Goal: Task Accomplishment & Management: Complete application form

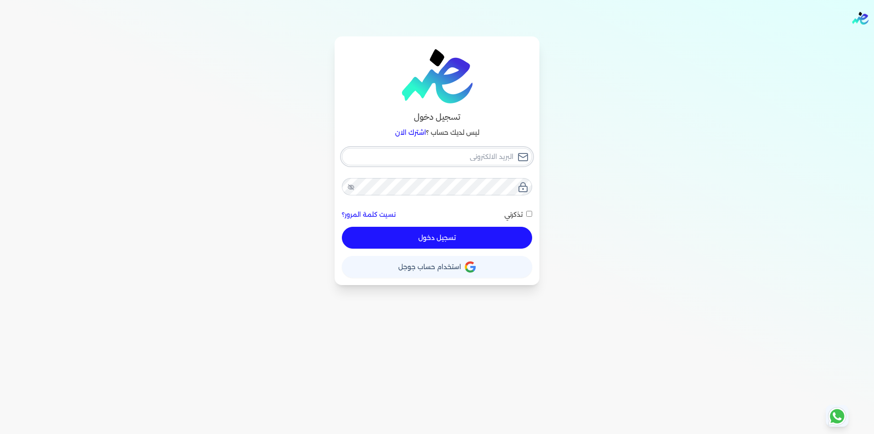
type input "[EMAIL_ADDRESS][DOMAIN_NAME]"
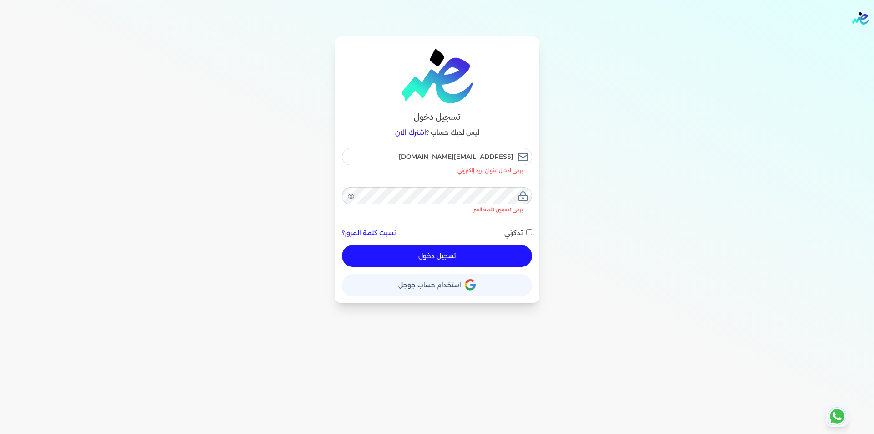
click at [464, 245] on button "تسجيل دخول" at bounding box center [437, 256] width 190 height 22
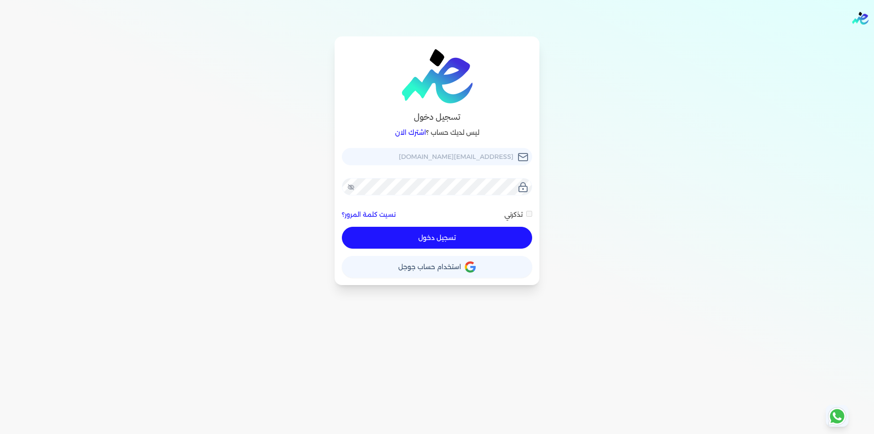
checkbox input "false"
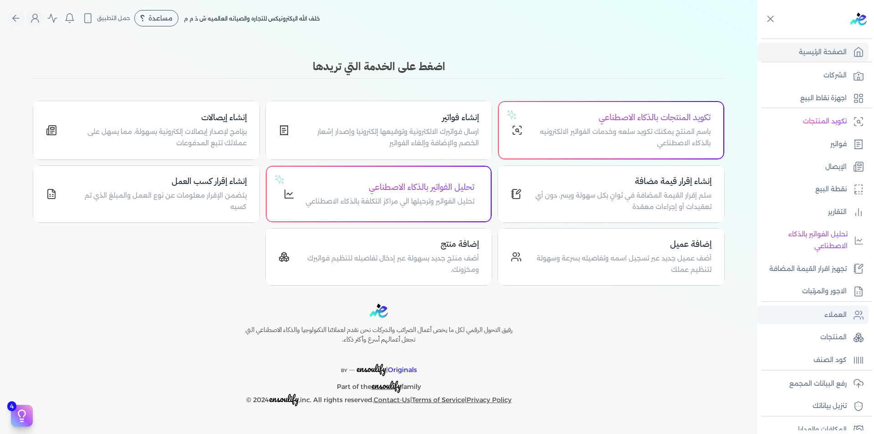
click at [836, 311] on p "العملاء" at bounding box center [836, 315] width 22 height 12
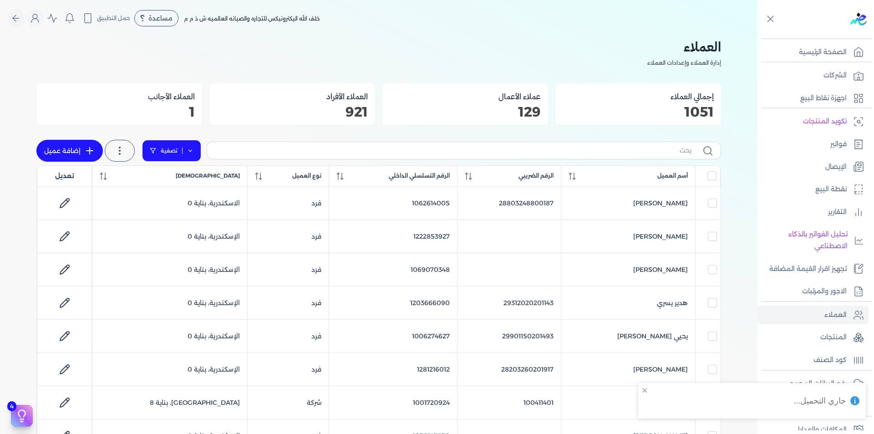
click at [193, 153] on icon at bounding box center [190, 151] width 6 height 6
click at [181, 184] on button "اضافة تصفية" at bounding box center [178, 179] width 55 height 11
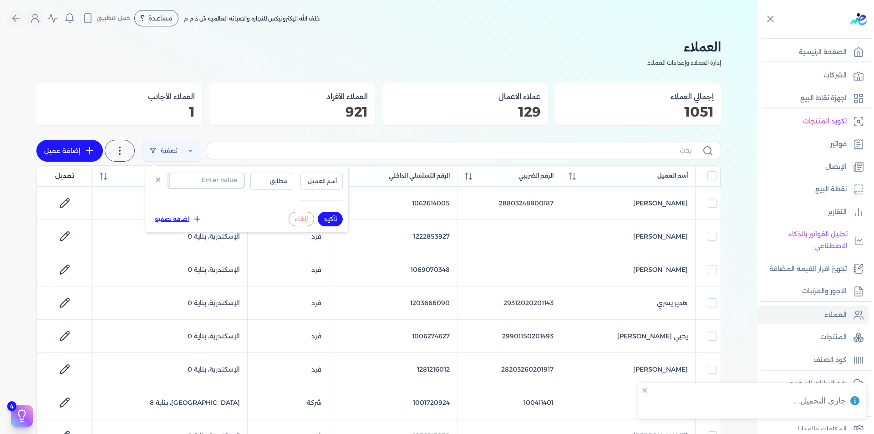
click at [205, 179] on input "text" at bounding box center [206, 180] width 74 height 15
paste input "1110759322"
type input "1110759322"
click at [306, 183] on span "أسم العميل" at bounding box center [321, 181] width 31 height 8
click at [323, 214] on li "الرقم التسلسلي الداخلي" at bounding box center [302, 218] width 69 height 8
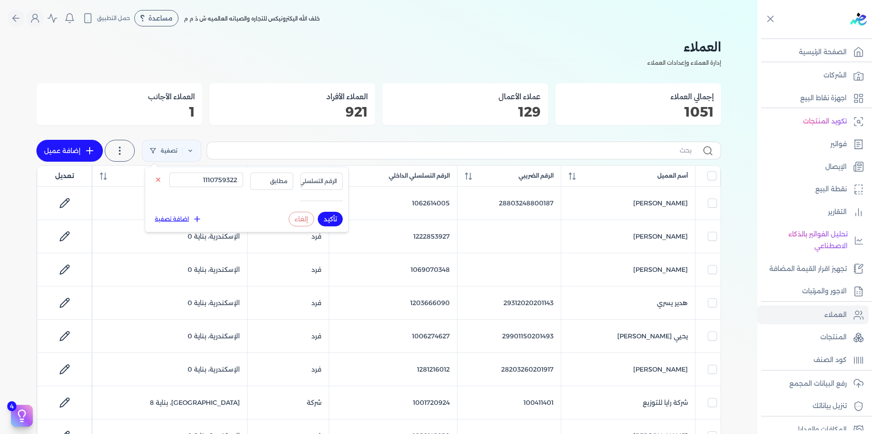
click at [330, 216] on button "تأكيد" at bounding box center [330, 219] width 25 height 15
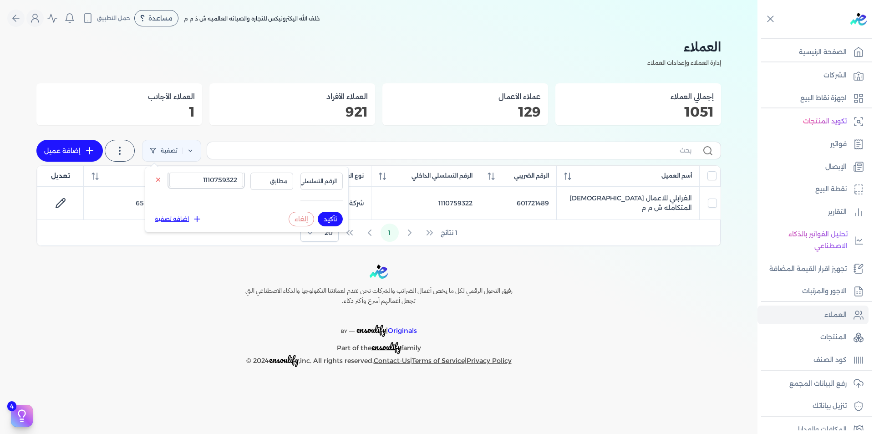
click at [235, 181] on input "1110759322" at bounding box center [206, 180] width 74 height 15
paste input "017552994"
click at [336, 218] on button "تأكيد" at bounding box center [330, 219] width 25 height 15
click at [198, 185] on input "1017552994" at bounding box center [206, 180] width 74 height 15
paste input "551785121"
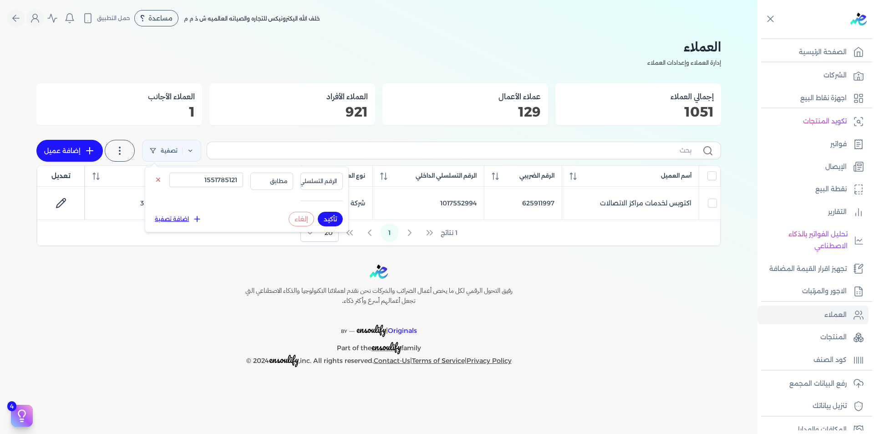
click at [335, 219] on button "تأكيد" at bounding box center [330, 219] width 25 height 15
click at [218, 184] on input "1551785121" at bounding box center [206, 180] width 74 height 15
paste input "009004343"
type input "1009004343"
click at [331, 218] on button "تأكيد" at bounding box center [330, 219] width 25 height 15
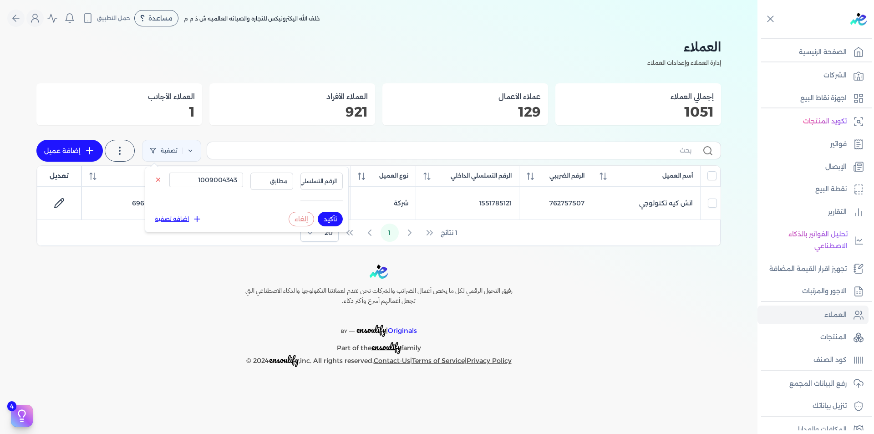
checkbox input "false"
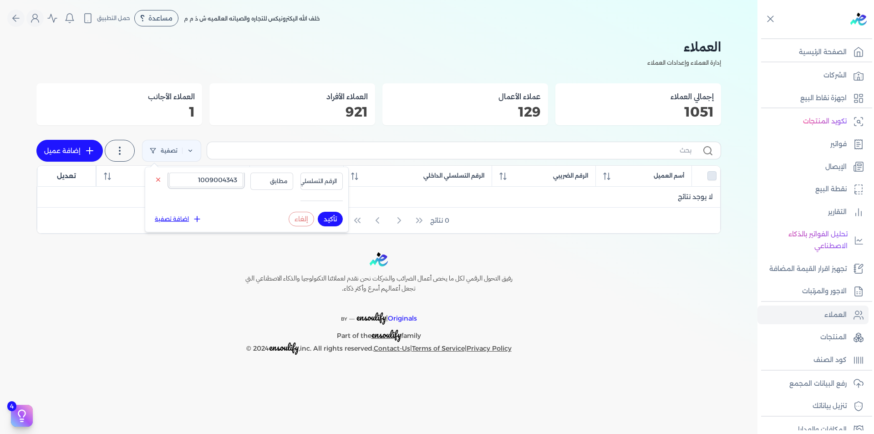
click at [231, 184] on input "1009004343" at bounding box center [206, 180] width 74 height 15
paste input "522744877"
type input "522744877"
click at [310, 180] on span "الرقم التسلسلي الداخلي" at bounding box center [308, 181] width 56 height 8
click at [323, 211] on li "الرقم الضريبي" at bounding box center [302, 209] width 69 height 8
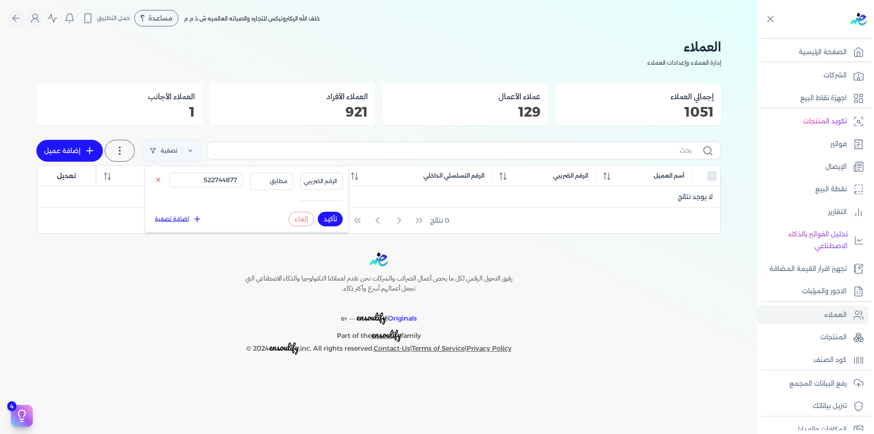
click at [333, 217] on button "تأكيد" at bounding box center [330, 219] width 25 height 15
click at [831, 383] on p "رفع البيانات المجمع" at bounding box center [817, 384] width 57 height 12
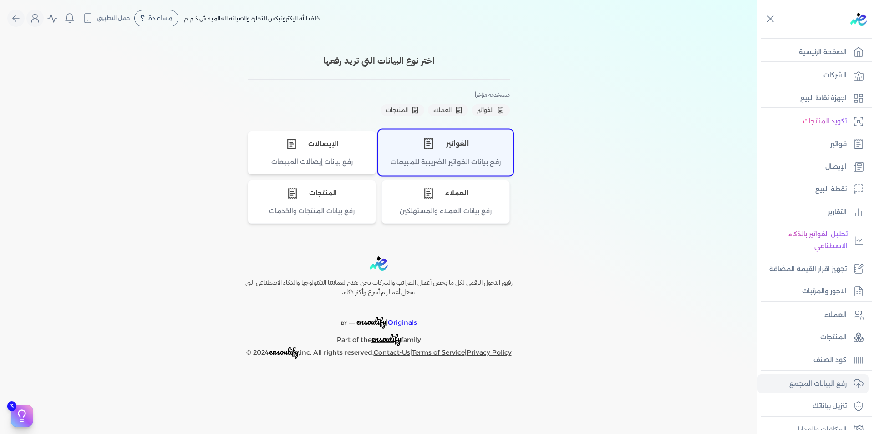
click at [472, 145] on div "الفواتير" at bounding box center [446, 143] width 134 height 27
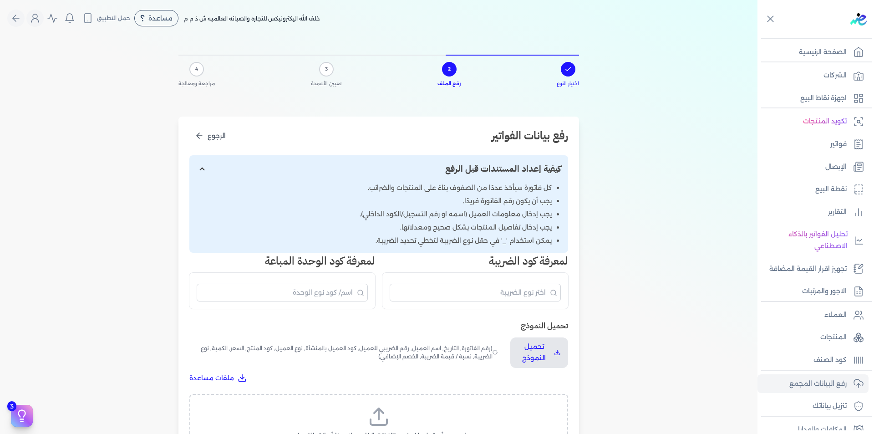
click at [566, 73] on div at bounding box center [568, 69] width 15 height 15
click at [208, 144] on button "الرجوع" at bounding box center [210, 135] width 42 height 17
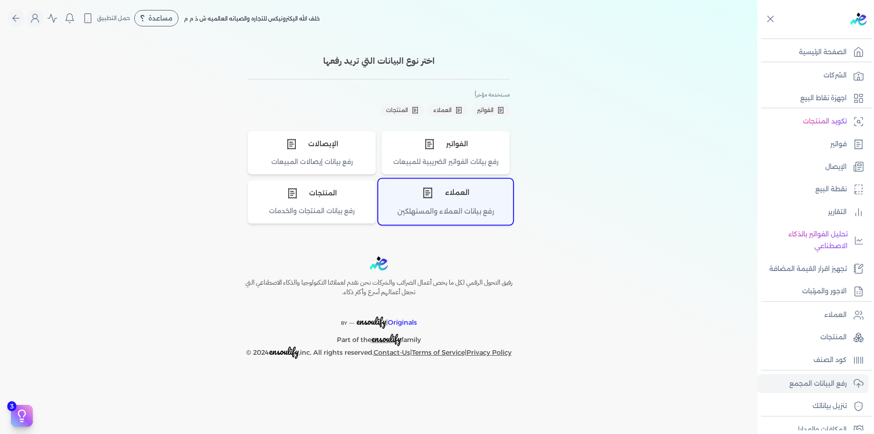
click at [439, 211] on div "رفع بيانات العملاء والمستهلكين" at bounding box center [446, 215] width 134 height 18
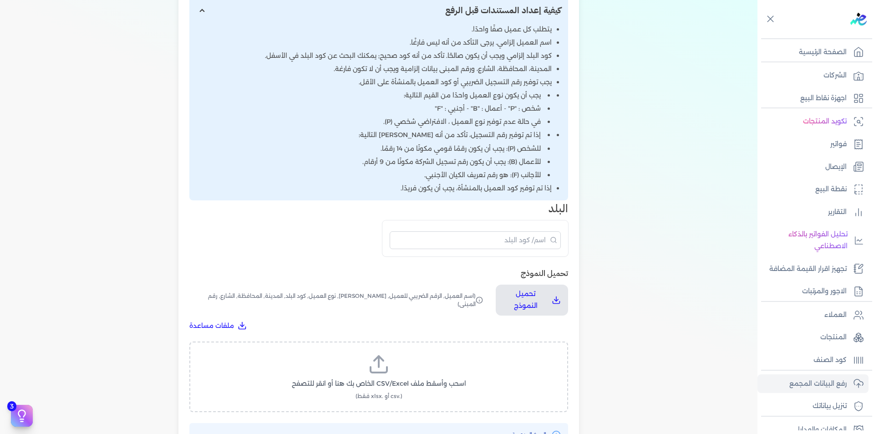
scroll to position [273, 0]
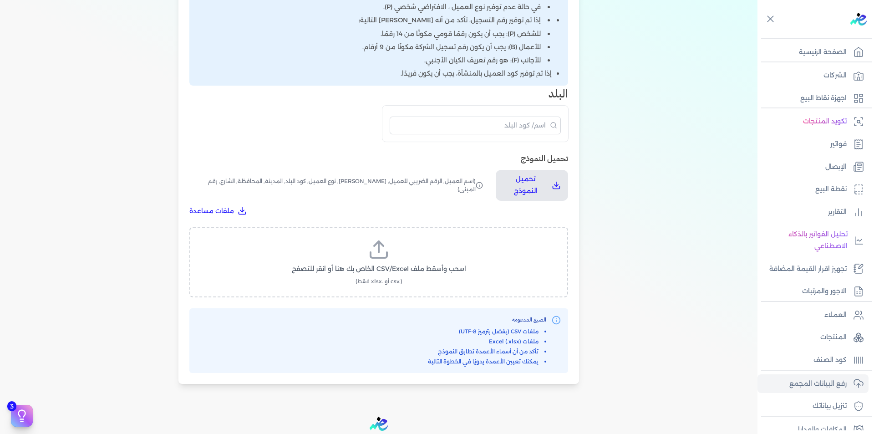
click at [412, 252] on label "اسحب وأسقط ملف CSV/Excel الخاص بك هنا أو انقر للتصفح (.csv أو .xlsx فقط)" at bounding box center [378, 262] width 355 height 47
click at [0, 0] on input "اسحب وأسقط ملف CSV/Excel الخاص بك هنا أو انقر للتصفح (.csv أو .xlsx فقط)" at bounding box center [0, 0] width 0 height 0
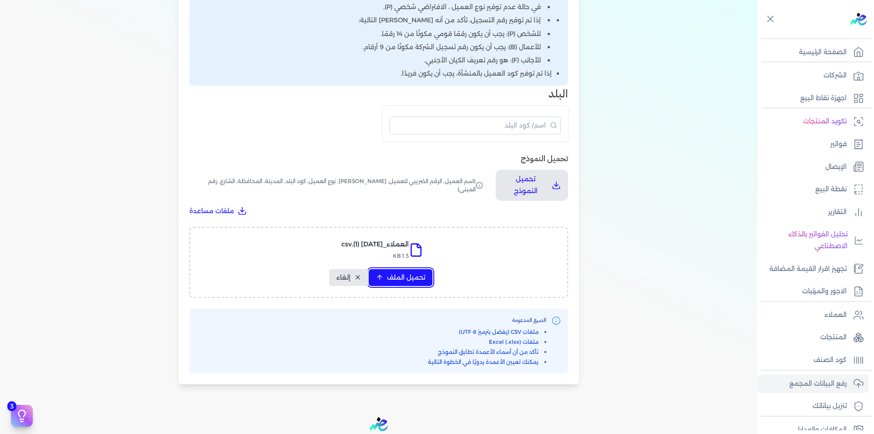
click at [421, 277] on span "تحميل الملف" at bounding box center [406, 278] width 38 height 10
select select "أسم العميل"
select select "الرقم الضريبي"
select select "الرقم التسلسلي الداخلي"
select select "نوع العميل"
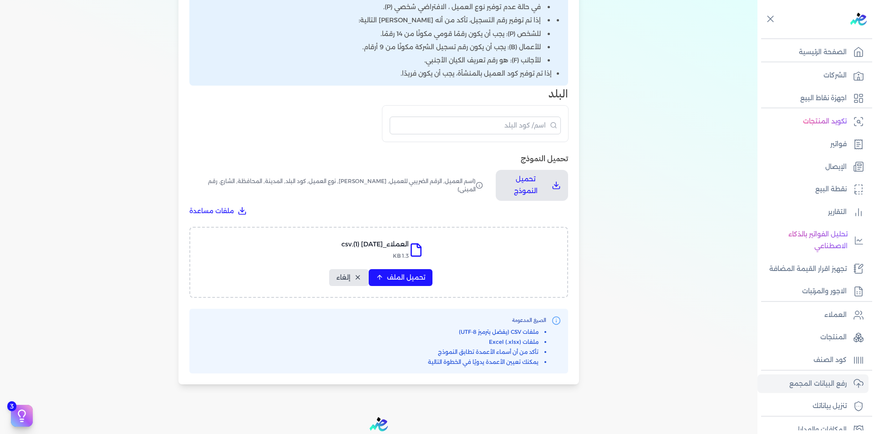
select select "كود البلد"
select select "city"
select select "المحافظة"
select select "الشارع"
select select "رقم المبنى"
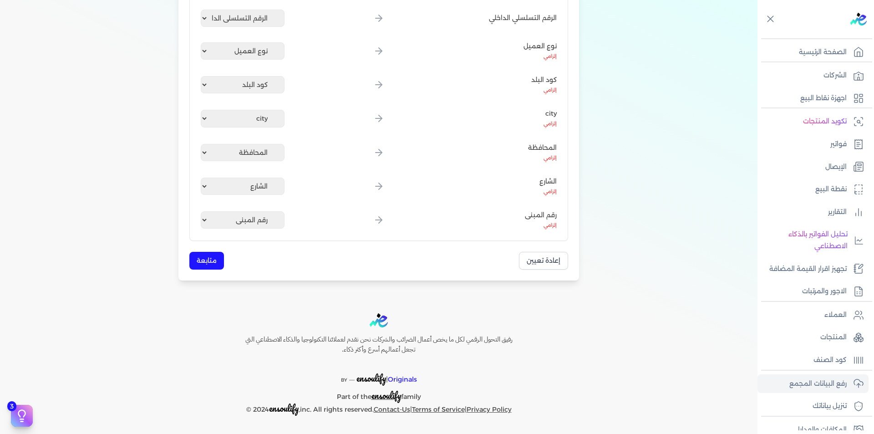
scroll to position [267, 0]
click at [220, 260] on button "متابعة" at bounding box center [206, 261] width 35 height 18
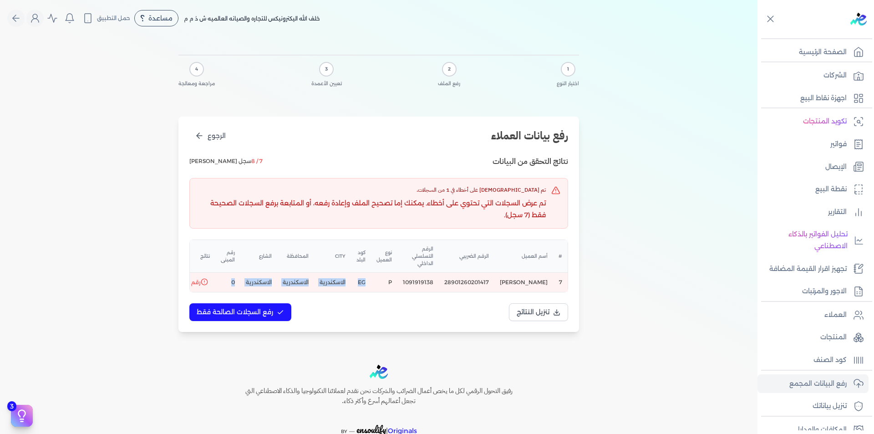
drag, startPoint x: 362, startPoint y: 290, endPoint x: 207, endPoint y: 285, distance: 154.9
click at [207, 285] on tr "7 [DEMOGRAPHIC_DATA][PERSON_NAME] 28901260201417 1091919138 P EG الاسكندرية الا…" at bounding box center [337, 283] width 462 height 20
click at [422, 285] on td "1091919138" at bounding box center [417, 283] width 41 height 20
click at [423, 284] on td "1091919138" at bounding box center [417, 283] width 41 height 20
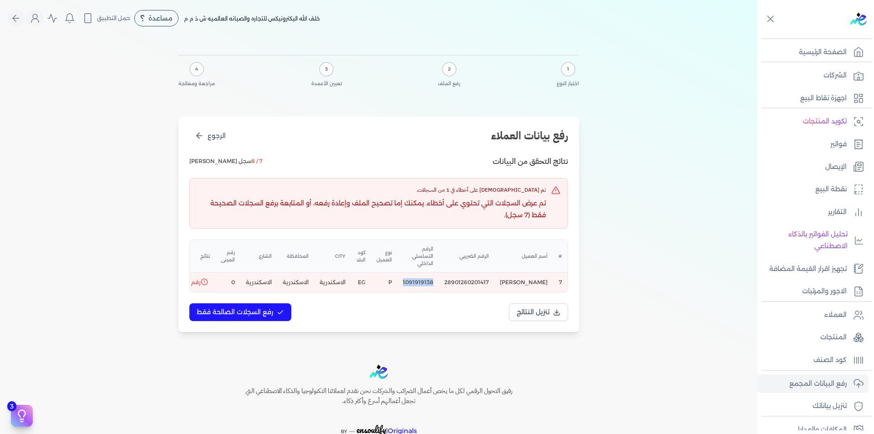
click at [423, 284] on td "1091919138" at bounding box center [417, 283] width 41 height 20
click at [257, 317] on span "رفع السجلات الصالحة فقط" at bounding box center [235, 312] width 76 height 10
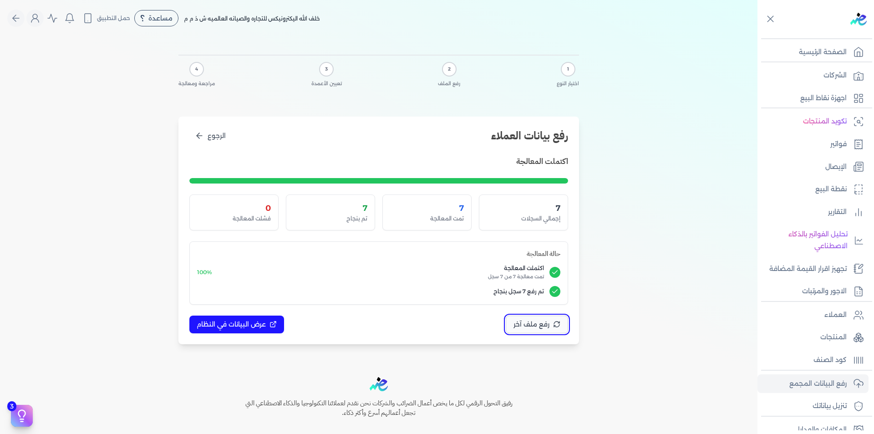
click at [540, 317] on button "رفع ملف آخر" at bounding box center [537, 325] width 62 height 18
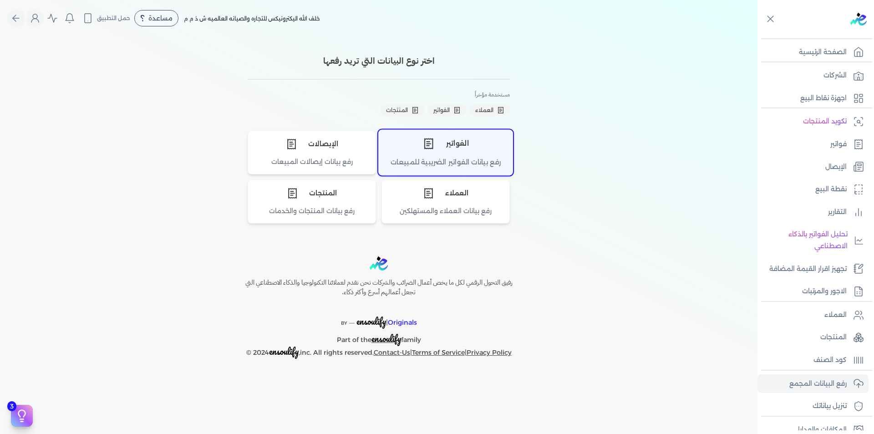
click at [456, 151] on div "الفواتير" at bounding box center [446, 143] width 134 height 27
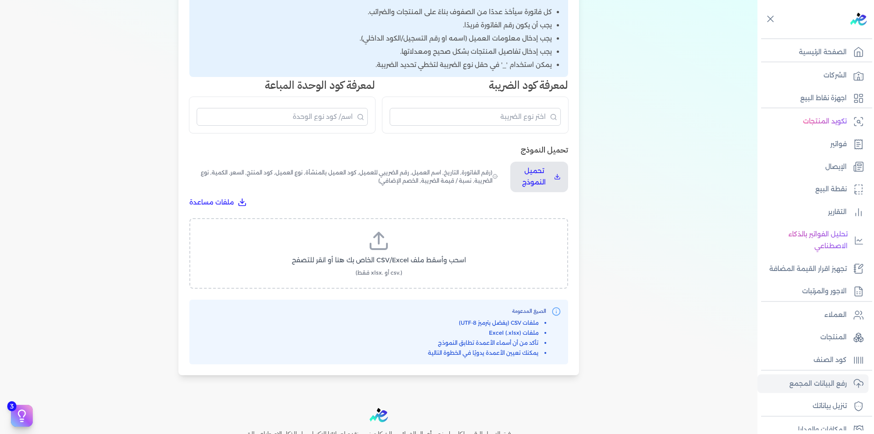
scroll to position [182, 0]
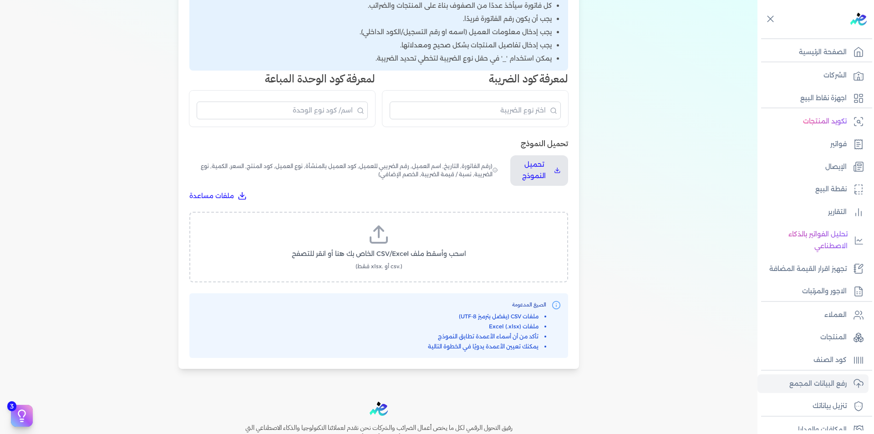
click at [378, 239] on icon at bounding box center [379, 235] width 22 height 22
click at [0, 0] on input "اسحب وأسقط ملف CSV/Excel الخاص بك هنا أو انقر للتصفح (.csv أو .xlsx فقط)" at bounding box center [0, 0] width 0 height 0
click at [412, 261] on span "تحميل الملف" at bounding box center [406, 263] width 38 height 10
select select "رقم الفاتورة"
select select "التاريخ"
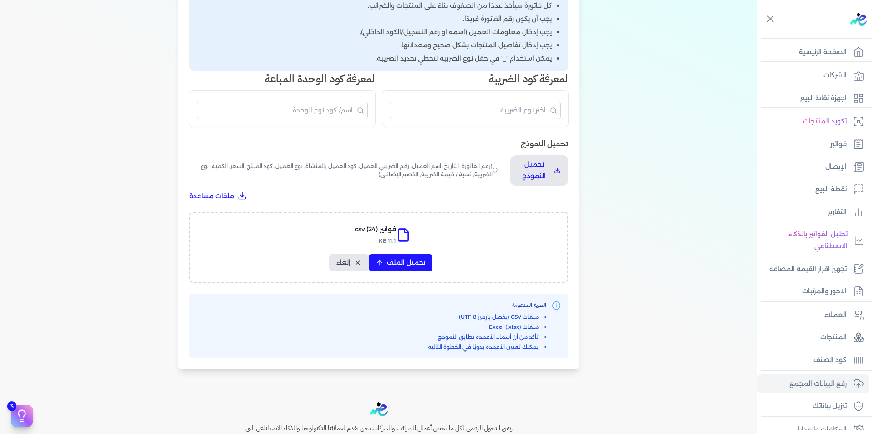
select select "أسم العميل"
select select "الرقم الضريبي"
select select "نوع العميل"
select select "الرقم التسلسلي الداخلي"
select select "وصف البند"
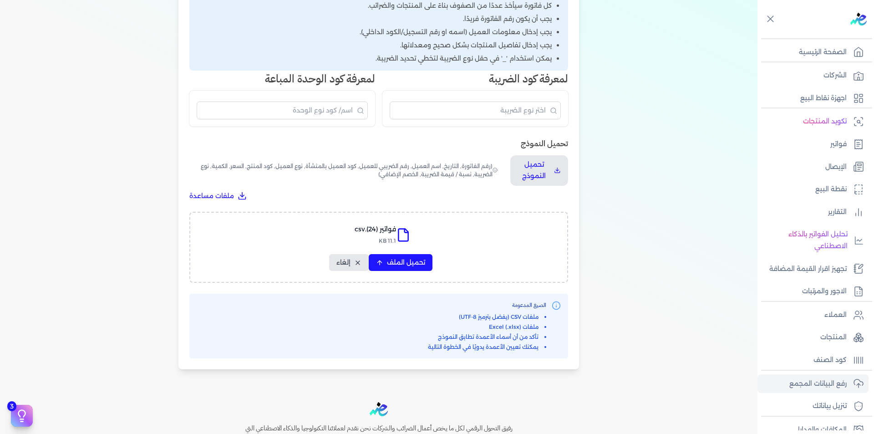
select select "سيريال المنتج"
select select "السعر"
select select "الكمية"
select select "نوع الضريبة"
select select "نسبة / قيمة الضريبة"
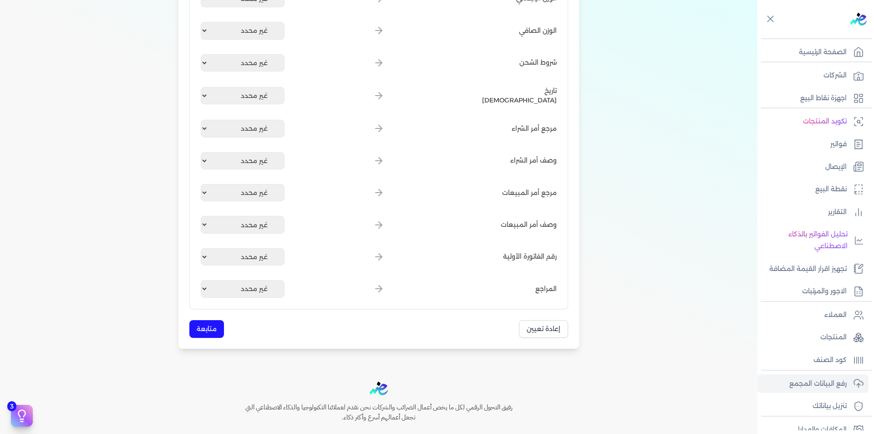
scroll to position [1062, 0]
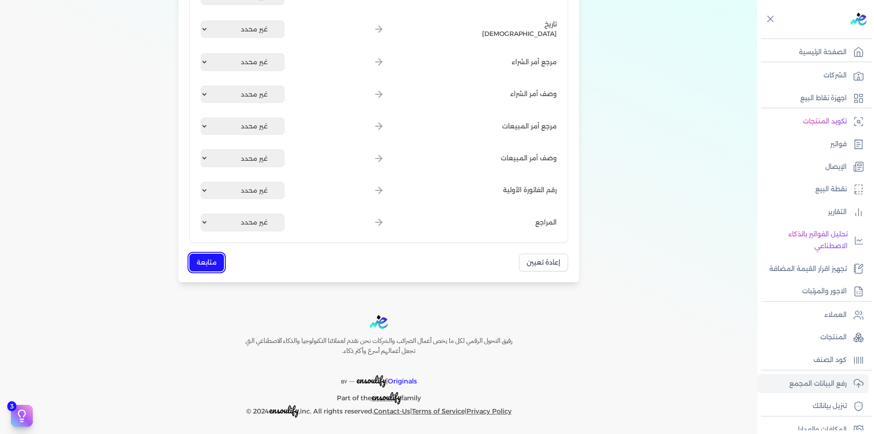
click at [211, 265] on button "متابعة" at bounding box center [206, 263] width 35 height 18
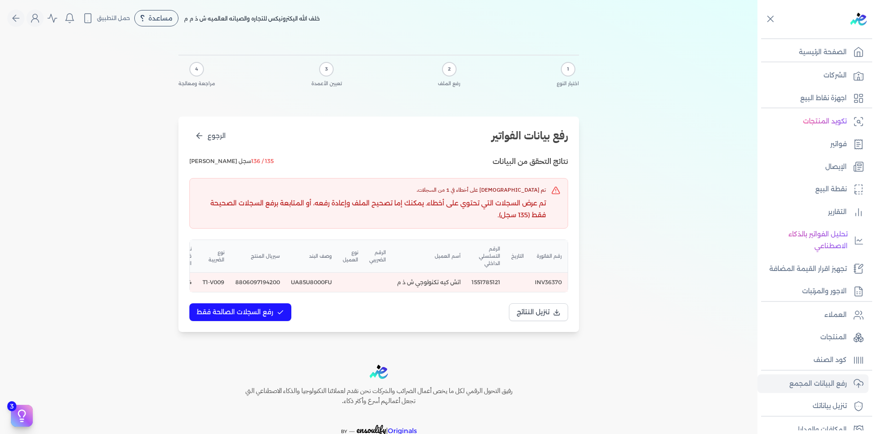
scroll to position [0, -17]
click at [252, 283] on td "8806097194200" at bounding box center [256, 283] width 56 height 20
copy td "8806097194200"
click at [309, 282] on td "UA85U8000FU" at bounding box center [309, 283] width 52 height 20
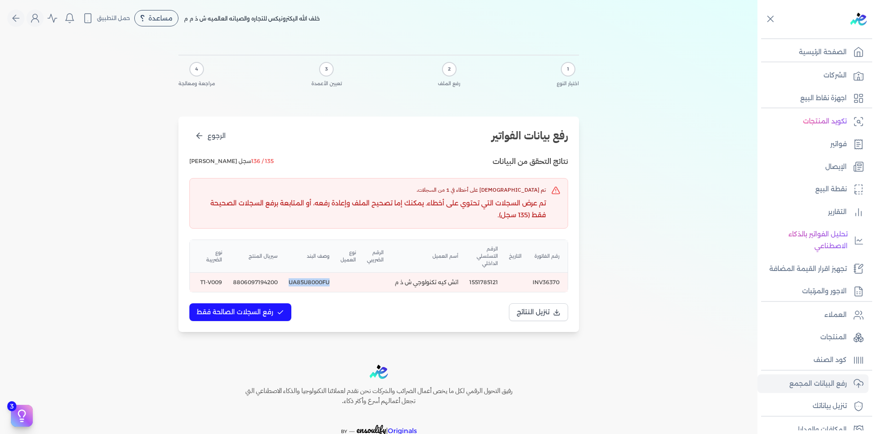
click at [309, 282] on td "UA85U8000FU" at bounding box center [309, 283] width 52 height 20
click at [264, 283] on td "8806097194200" at bounding box center [256, 283] width 56 height 20
copy td "8806097194200"
click at [317, 283] on td "UA85U8000FU" at bounding box center [309, 283] width 52 height 20
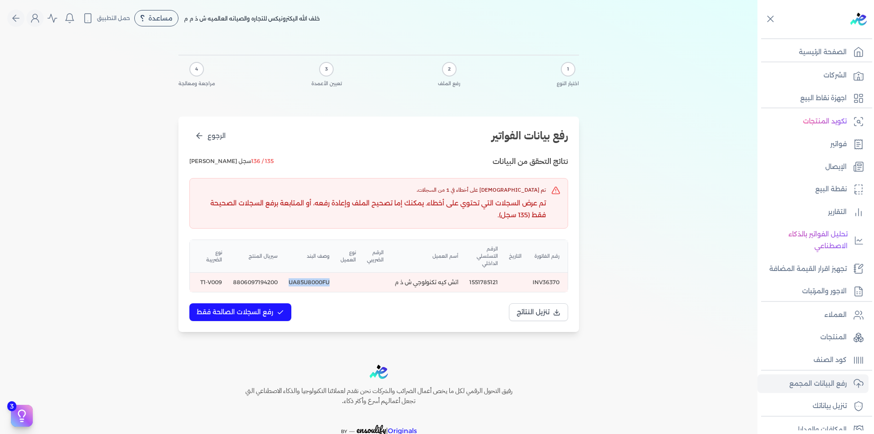
click at [317, 283] on td "UA85U8000FU" at bounding box center [309, 283] width 52 height 20
copy td "UA85U8000FU"
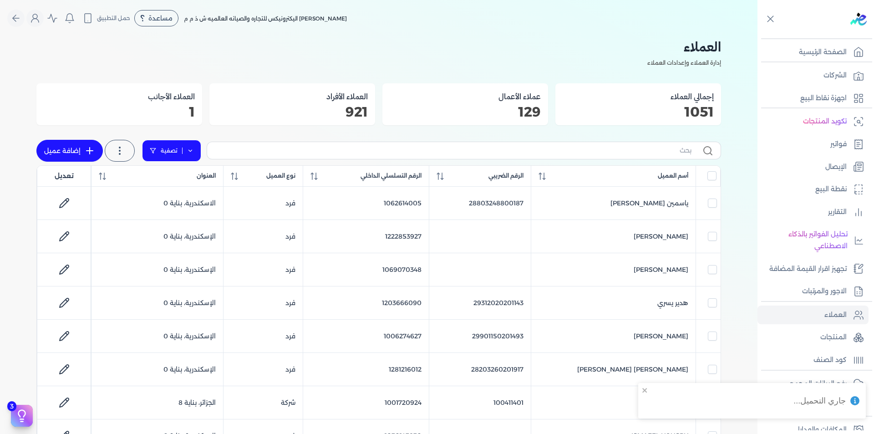
click at [188, 152] on icon at bounding box center [190, 151] width 6 height 6
click at [183, 177] on button "اضافة تصفية" at bounding box center [178, 179] width 55 height 11
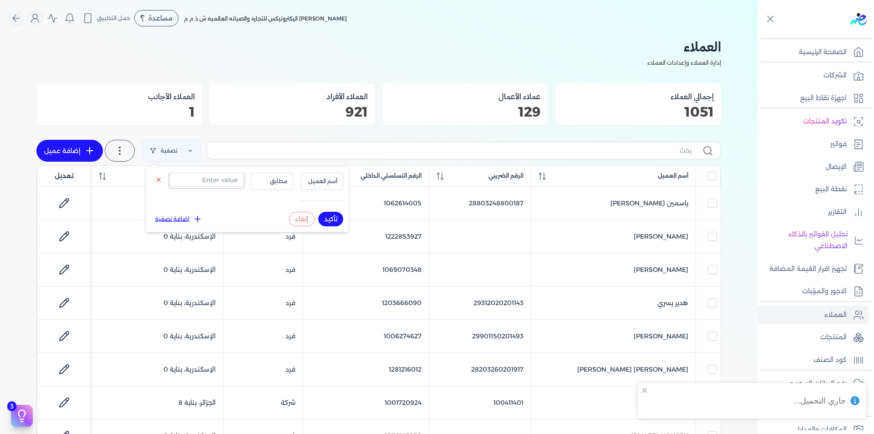
click at [194, 184] on input "text" at bounding box center [207, 180] width 74 height 15
paste input "1091919138"
type input "1091919138"
click at [331, 179] on span "أسم العميل" at bounding box center [321, 181] width 31 height 8
click at [324, 217] on li "الرقم التسلسلي الداخلي" at bounding box center [303, 218] width 69 height 8
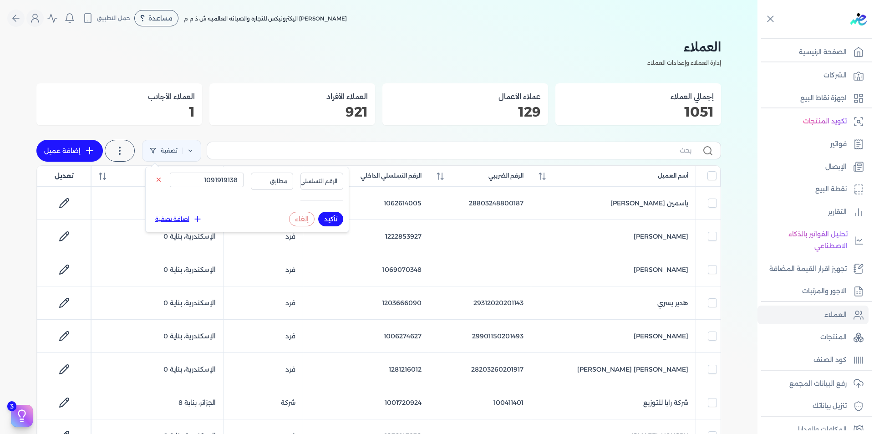
click at [327, 219] on button "تأكيد" at bounding box center [330, 219] width 25 height 15
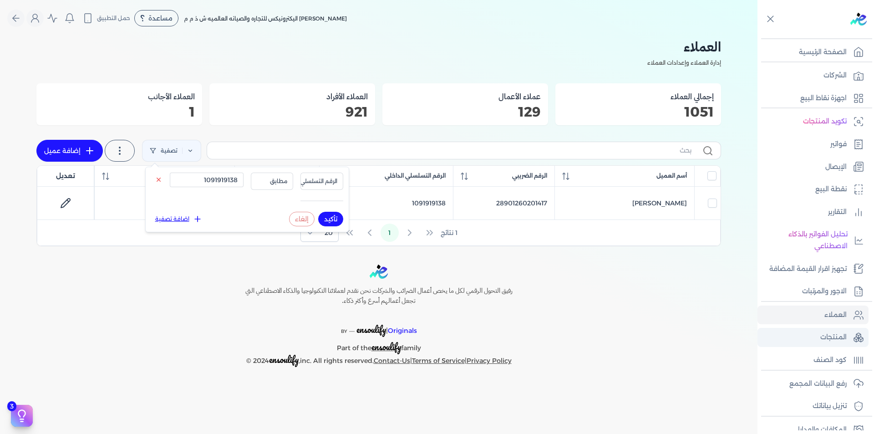
click at [849, 334] on link "المنتجات" at bounding box center [813, 337] width 111 height 19
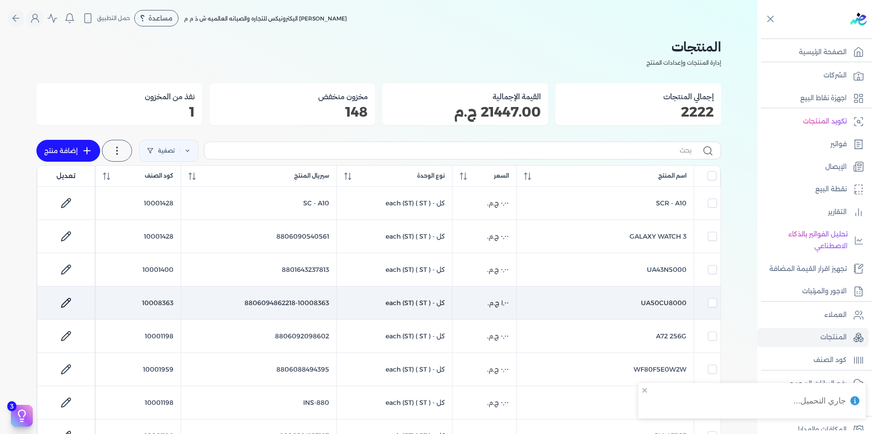
click at [157, 301] on td "10008363" at bounding box center [138, 302] width 85 height 33
checkbox input "false"
checkbox input "true"
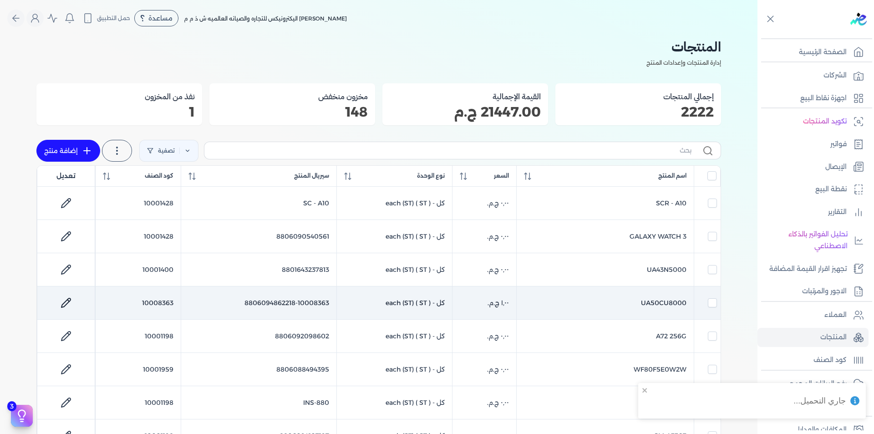
checkbox input "false"
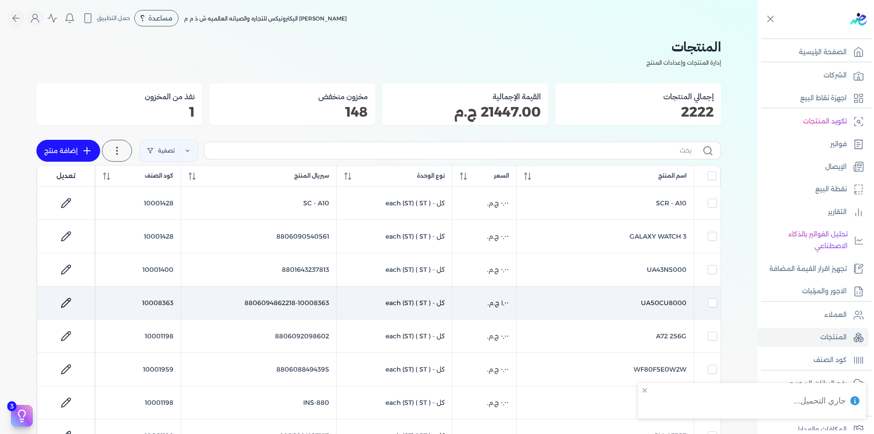
checkbox input "false"
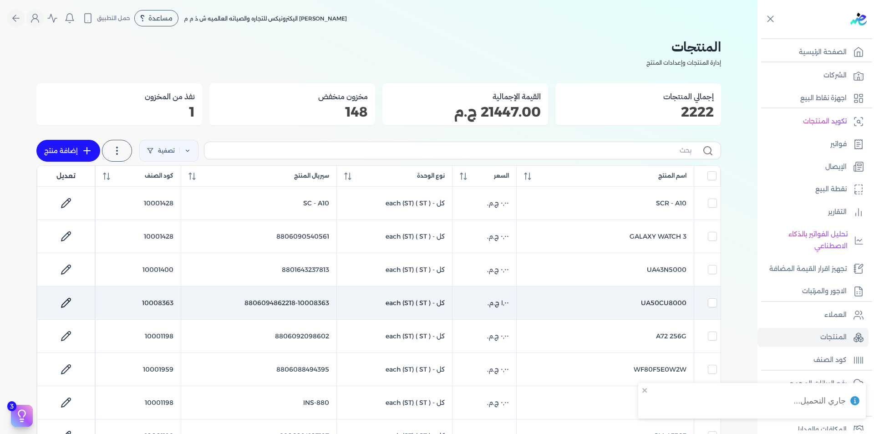
checkbox input "false"
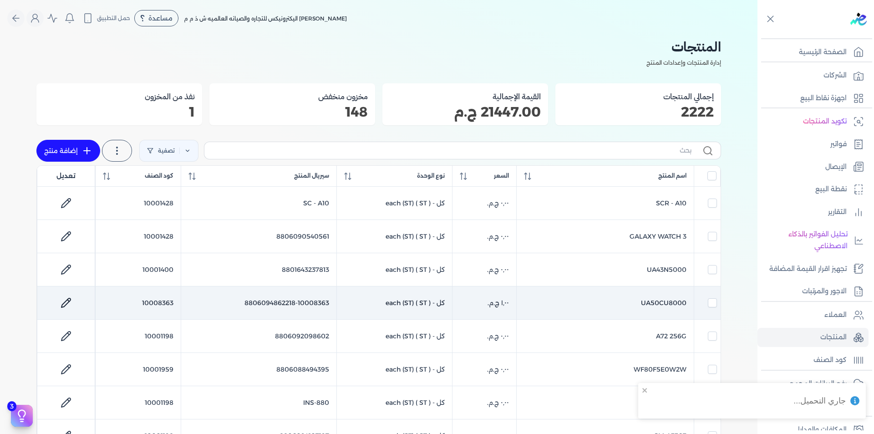
checkbox input "false"
click at [157, 301] on td "10008363" at bounding box center [138, 302] width 85 height 33
checkbox input "false"
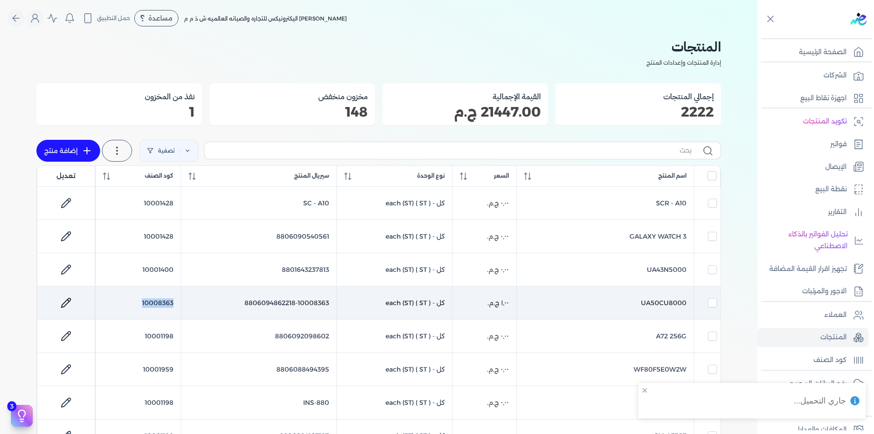
checkbox input "false"
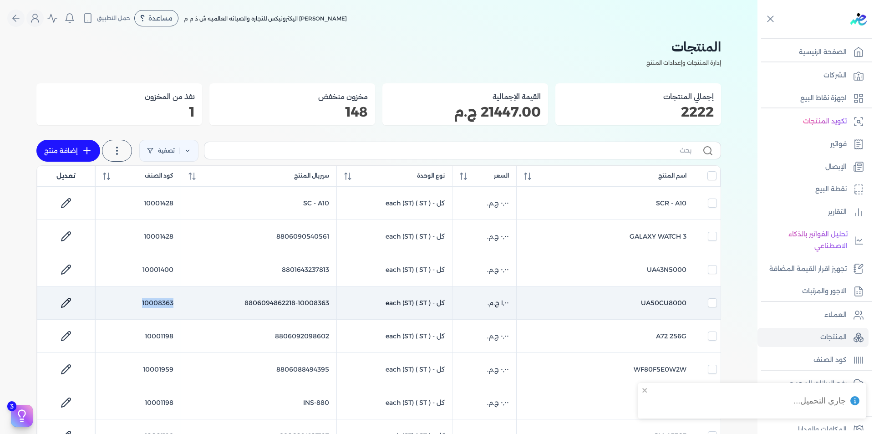
checkbox input "false"
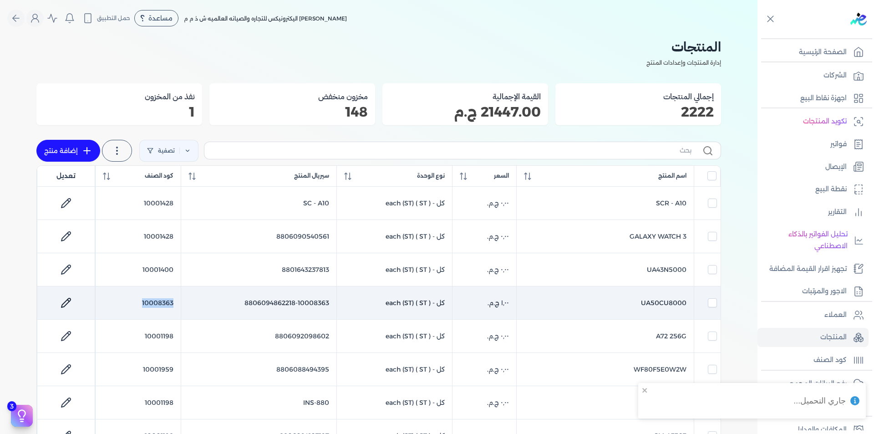
checkbox input "false"
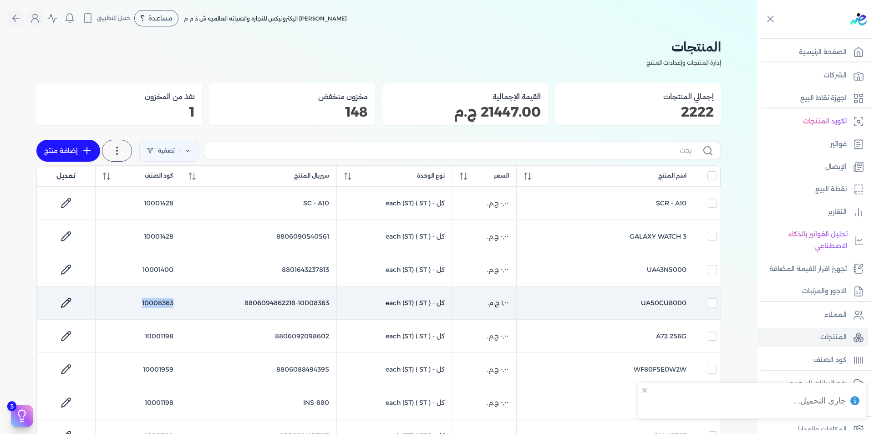
checkbox input "false"
copy td "10008363"
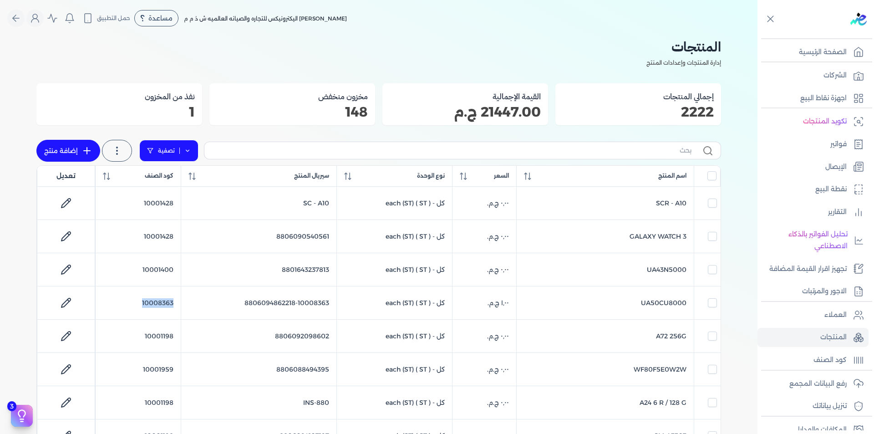
click at [183, 151] on link "تصفية" at bounding box center [168, 151] width 59 height 22
click at [58, 148] on link "إضافة منتج" at bounding box center [68, 151] width 64 height 22
select select "EGS"
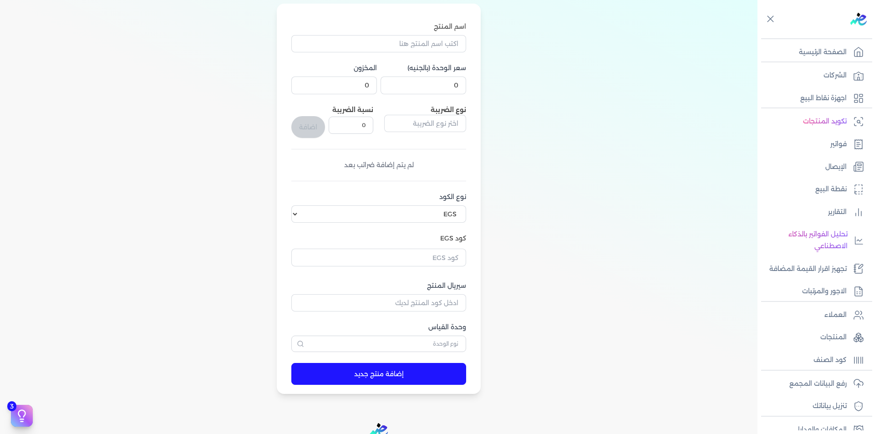
scroll to position [91, 0]
click at [443, 253] on input "text" at bounding box center [378, 256] width 175 height 17
paste input "10008363"
type input "10008363"
click at [443, 216] on select "اختر نوع الكود EGS GS1" at bounding box center [378, 213] width 175 height 17
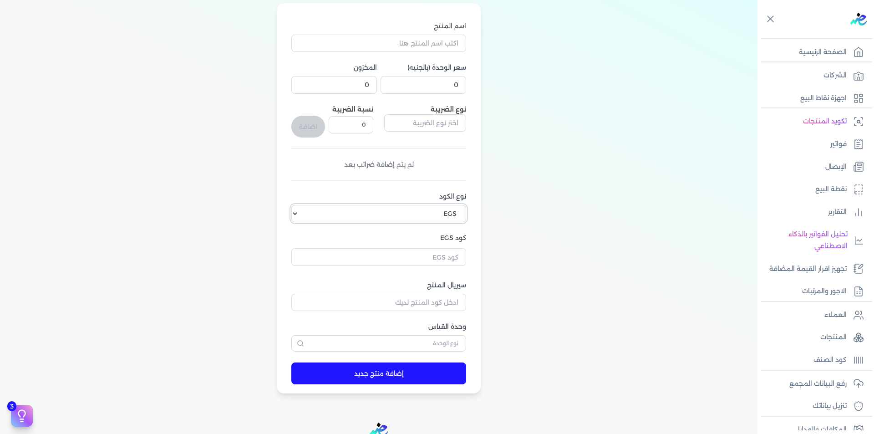
select select "GS1"
click at [293, 205] on select "اختر نوع الكود EGS GS1" at bounding box center [378, 213] width 175 height 17
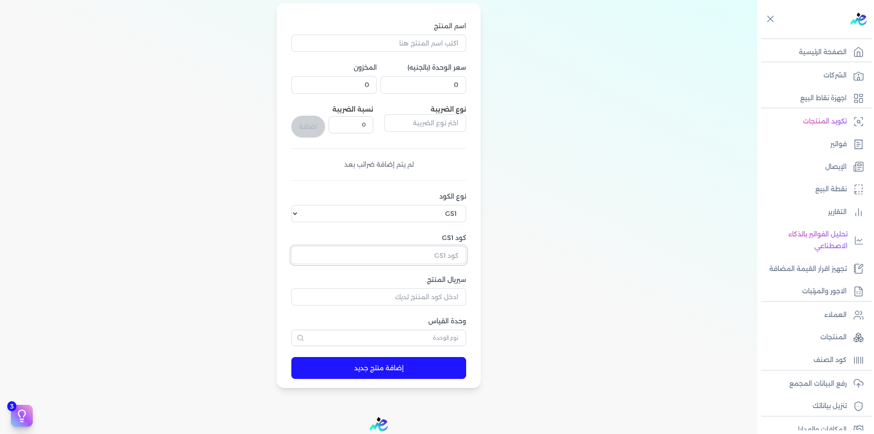
click at [447, 251] on input "كود GS1" at bounding box center [378, 254] width 175 height 17
paste input "10008363"
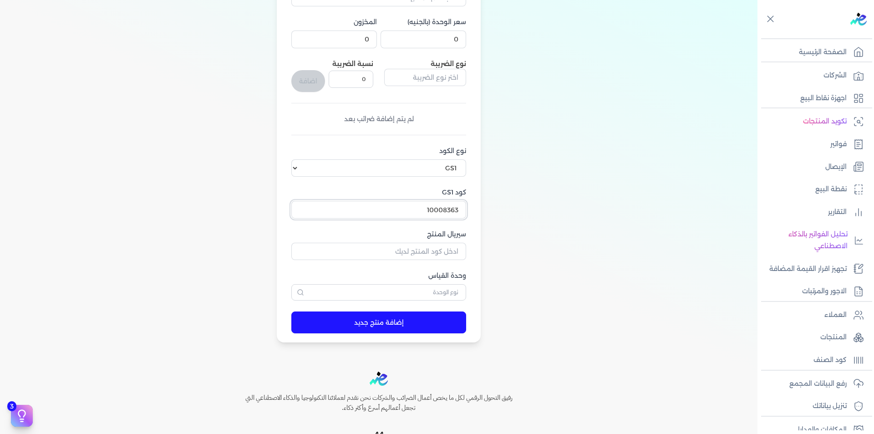
type input "10008363"
click at [439, 247] on input "سيريال المنتج" at bounding box center [378, 251] width 175 height 17
paste input "8806097194200"
type input "8806097194200"
click at [459, 293] on input "text" at bounding box center [378, 292] width 175 height 16
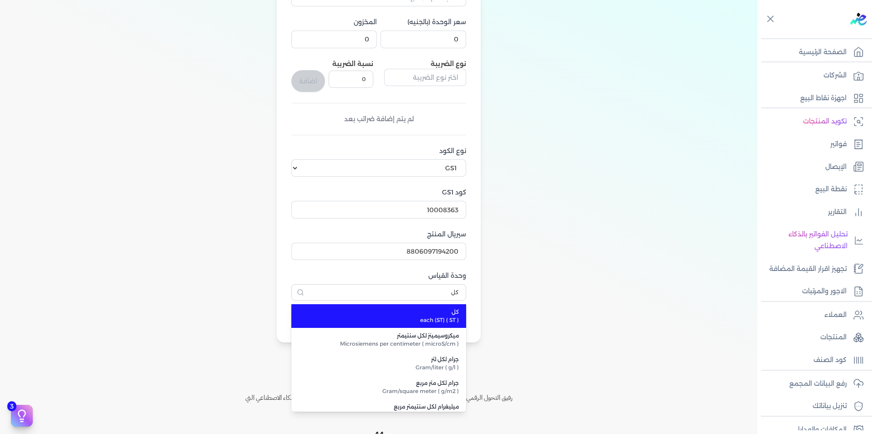
click at [427, 321] on span "each (ST) ( ST )" at bounding box center [384, 320] width 149 height 8
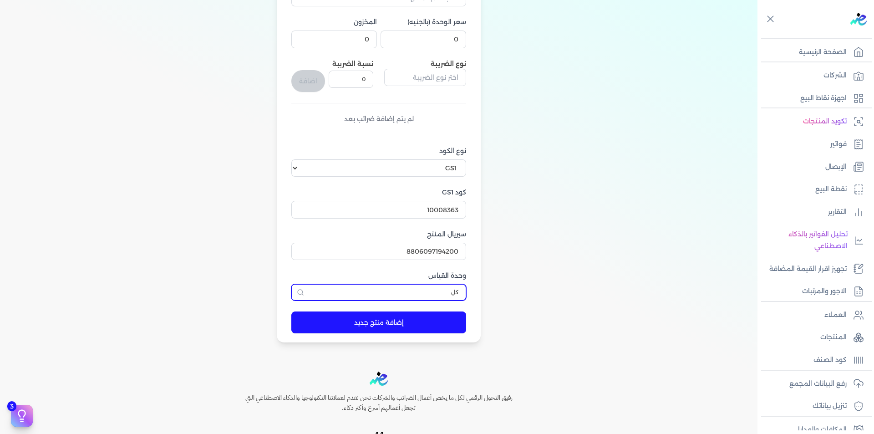
click at [428, 296] on input "كل" at bounding box center [378, 292] width 175 height 16
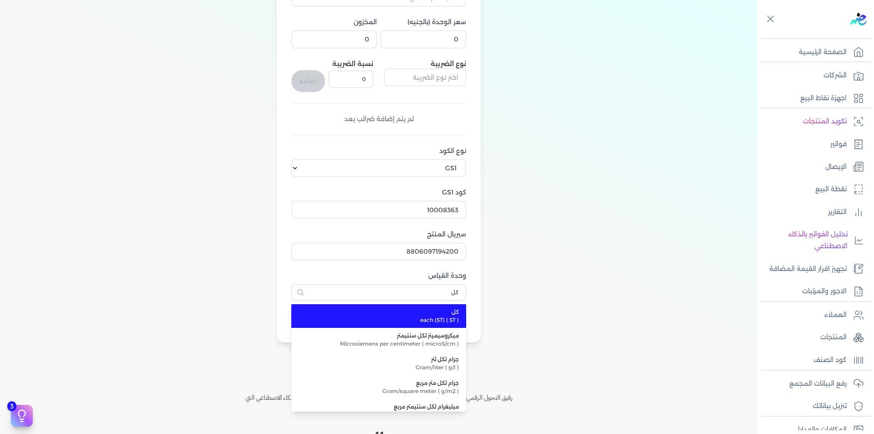
click at [448, 323] on span "each (ST) ( ST )" at bounding box center [384, 320] width 149 height 8
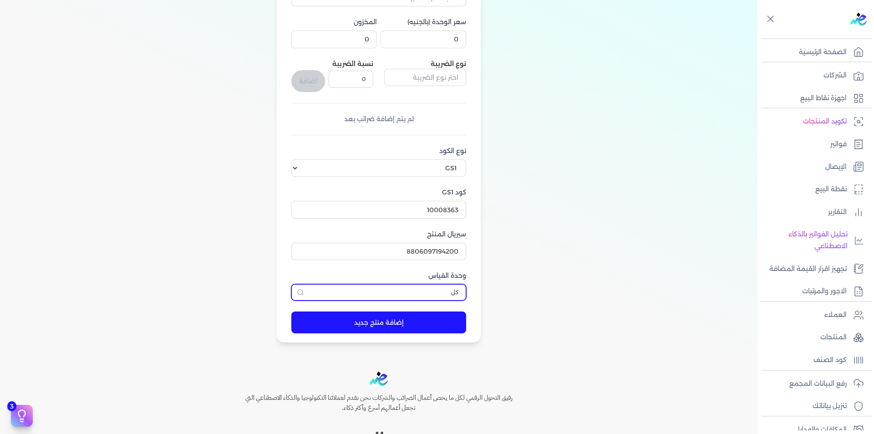
click at [454, 295] on input "كل" at bounding box center [378, 292] width 175 height 16
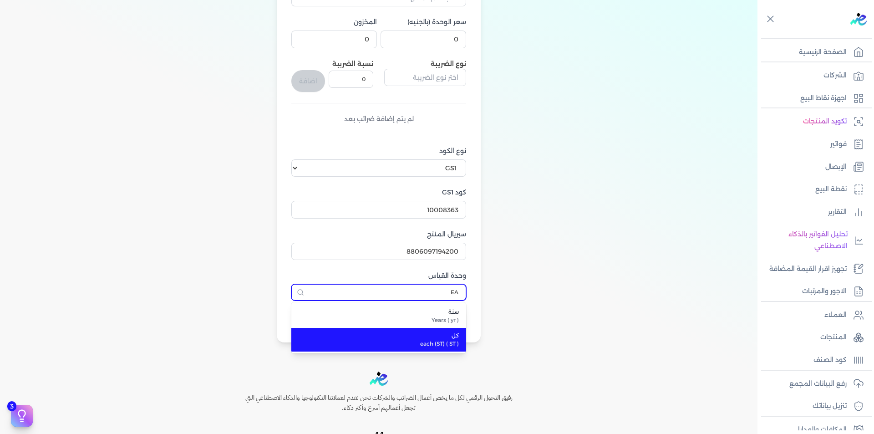
scroll to position [0, 0]
click at [433, 341] on span "each (ST) ( ST )" at bounding box center [384, 344] width 149 height 8
type input "كل"
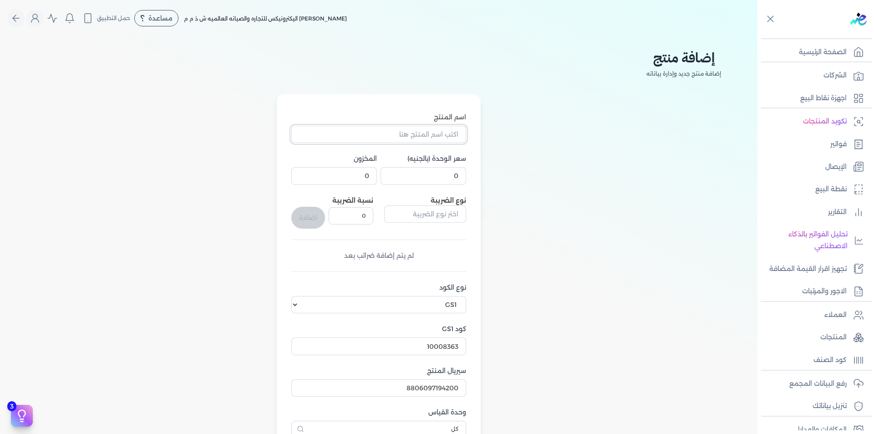
click at [435, 136] on input "اسم المنتج" at bounding box center [378, 134] width 175 height 17
paste input "UA85U8000FU"
type input "UA85U8000FU"
click at [460, 178] on input "0" at bounding box center [424, 175] width 86 height 17
click at [446, 179] on input "0" at bounding box center [424, 175] width 86 height 17
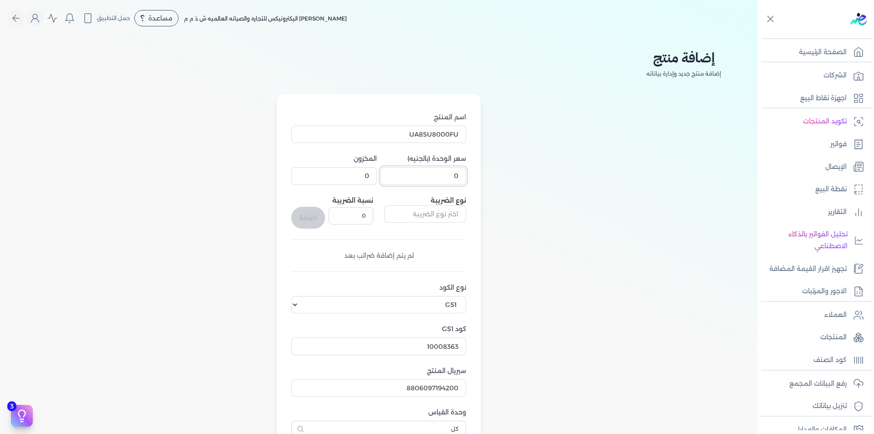
click at [446, 179] on input "0" at bounding box center [424, 175] width 86 height 17
type input "1"
click at [367, 178] on input "0" at bounding box center [334, 175] width 86 height 17
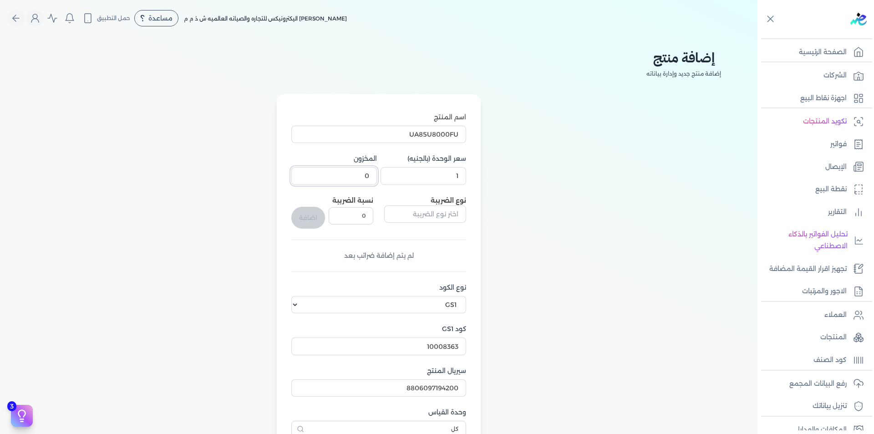
click at [367, 178] on input "0" at bounding box center [334, 175] width 86 height 17
type input "1"
click at [410, 221] on input "text" at bounding box center [425, 213] width 82 height 17
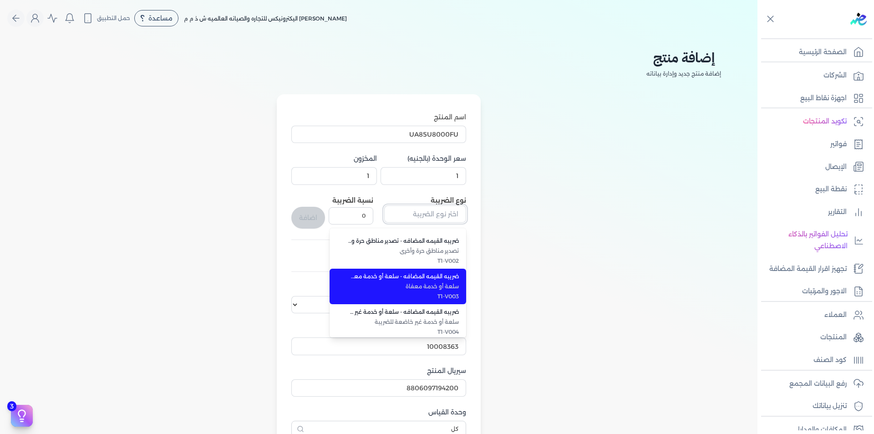
scroll to position [228, 0]
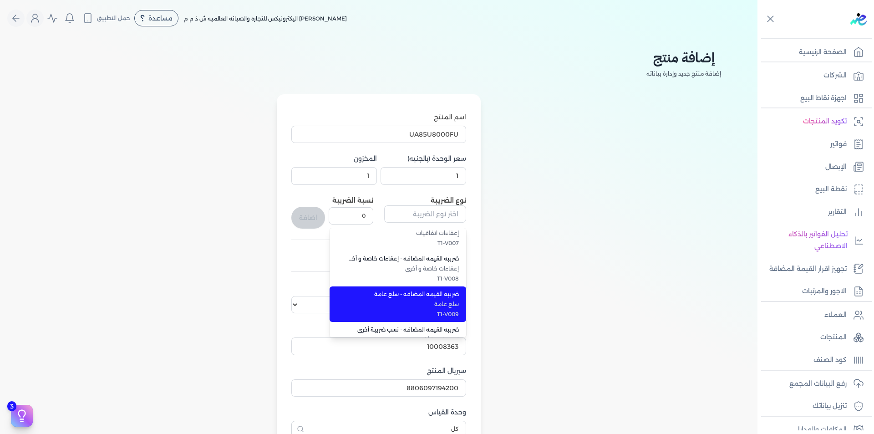
click at [450, 305] on span "سلع عامة" at bounding box center [403, 304] width 111 height 8
type input "ضريبه القيمه المضافه - سلع عامة"
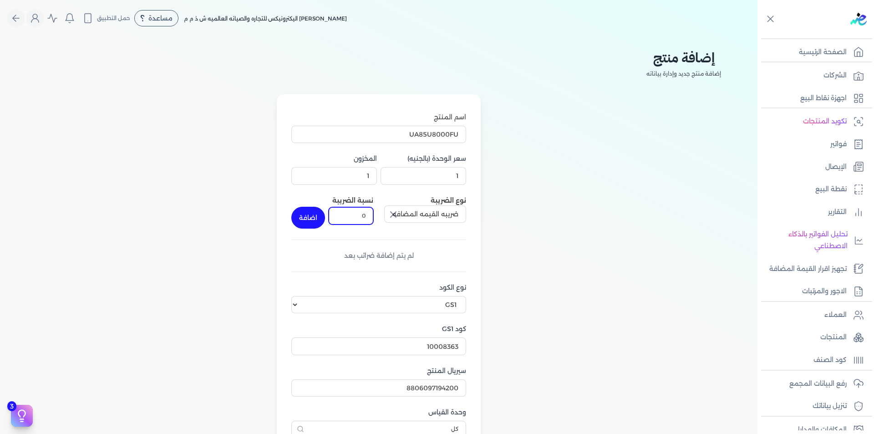
click at [362, 215] on input "0" at bounding box center [351, 215] width 45 height 17
type input "14"
click at [310, 219] on button "اضافة" at bounding box center [308, 218] width 34 height 22
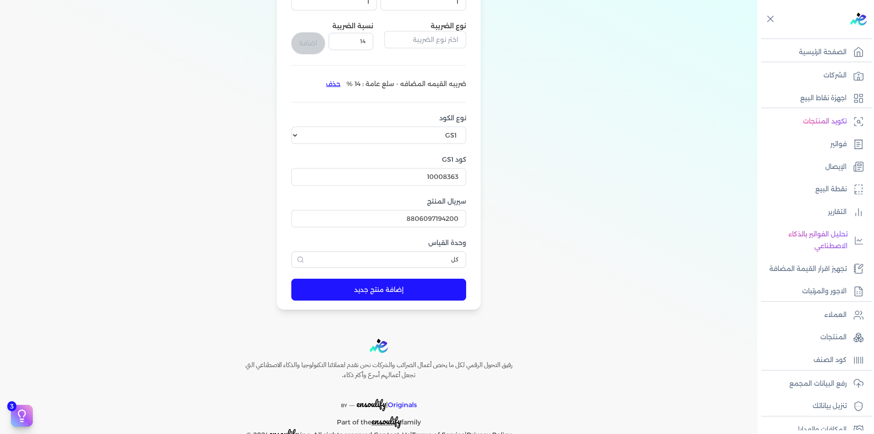
scroll to position [200, 0]
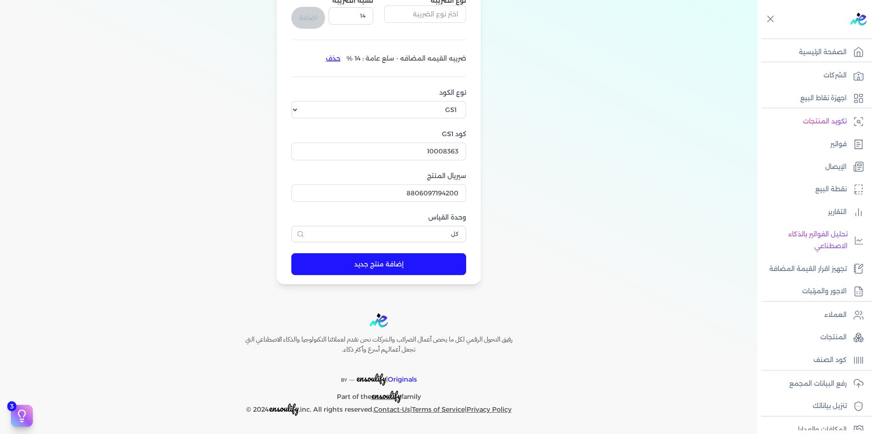
click at [404, 269] on button "إضافة منتج جديد" at bounding box center [378, 264] width 175 height 22
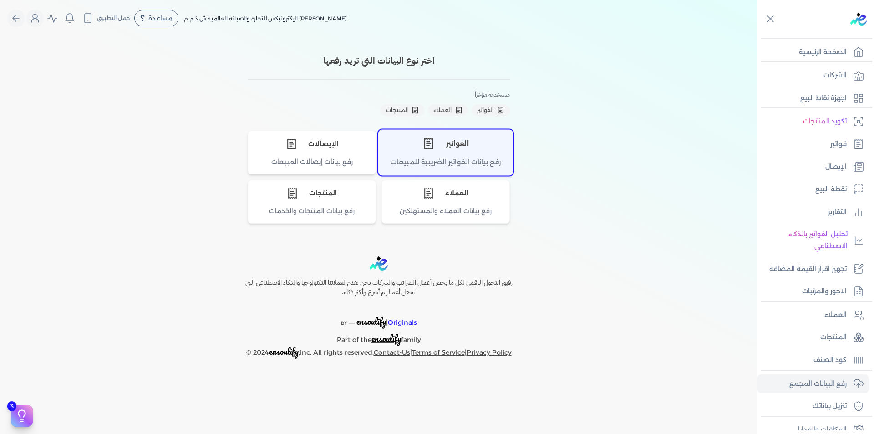
click at [428, 157] on div "رفع بيانات الفواتير الضريبية للمبيعات" at bounding box center [446, 166] width 134 height 18
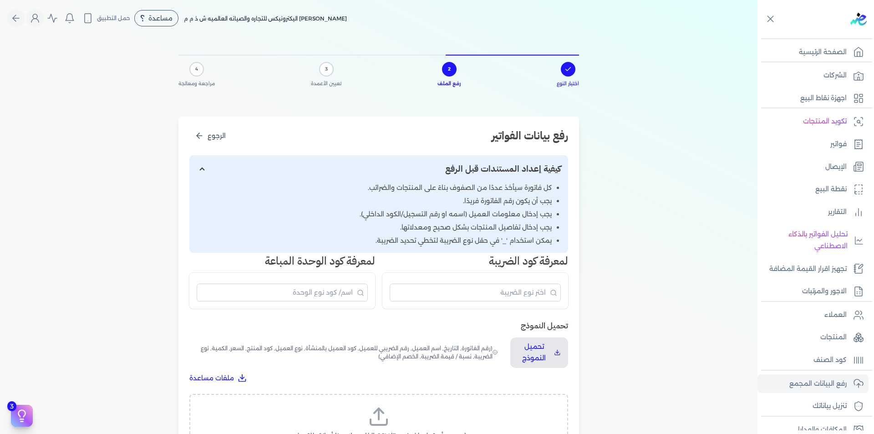
scroll to position [270, 0]
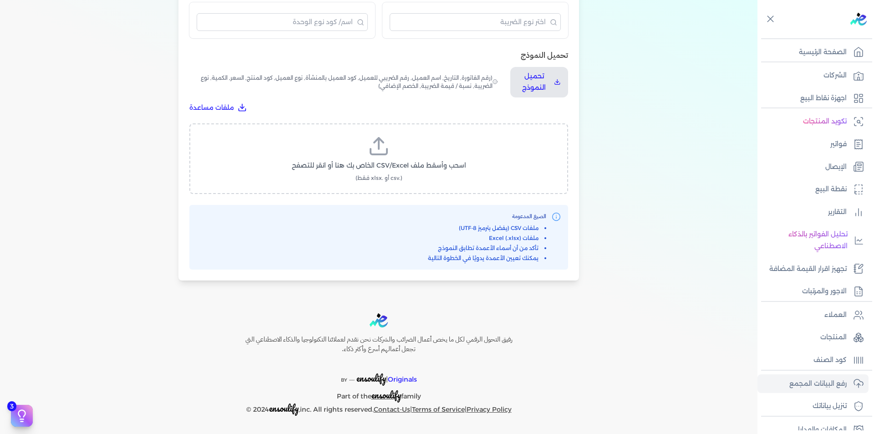
click at [381, 156] on icon at bounding box center [379, 146] width 22 height 22
click at [0, 0] on input "اسحب وأسقط ملف CSV/Excel الخاص بك هنا أو انقر للتصفح (.csv أو .xlsx فقط)" at bounding box center [0, 0] width 0 height 0
click at [409, 175] on span "تحميل الملف" at bounding box center [406, 174] width 38 height 10
select select "رقم الفاتورة"
select select "التاريخ"
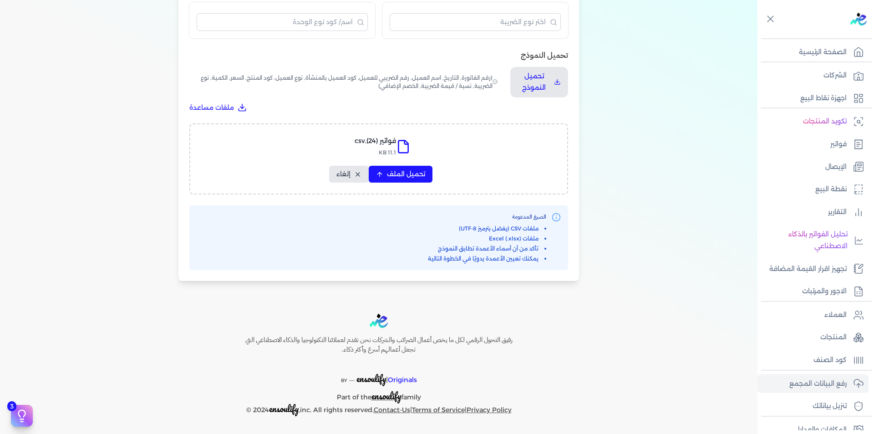
select select "أسم العميل"
select select "الرقم الضريبي"
select select "نوع العميل"
select select "الرقم التسلسلي الداخلي"
select select "وصف البند"
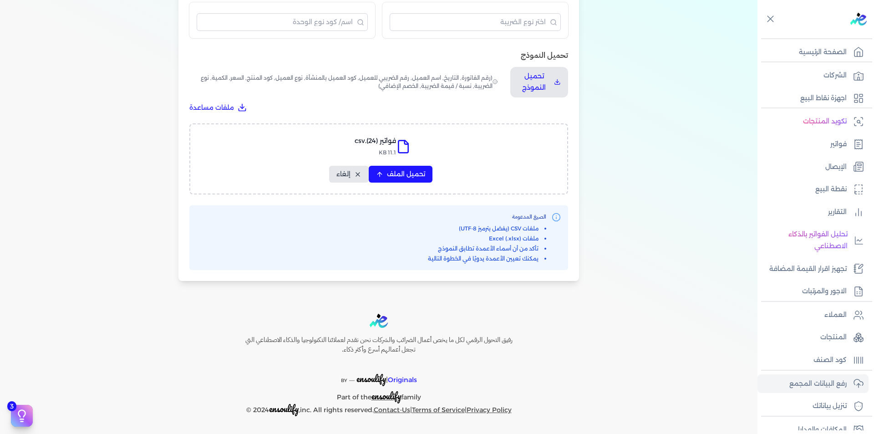
select select "سيريال المنتج"
select select "السعر"
select select "الكمية"
select select "نوع الضريبة"
select select "نسبة / قيمة الضريبة"
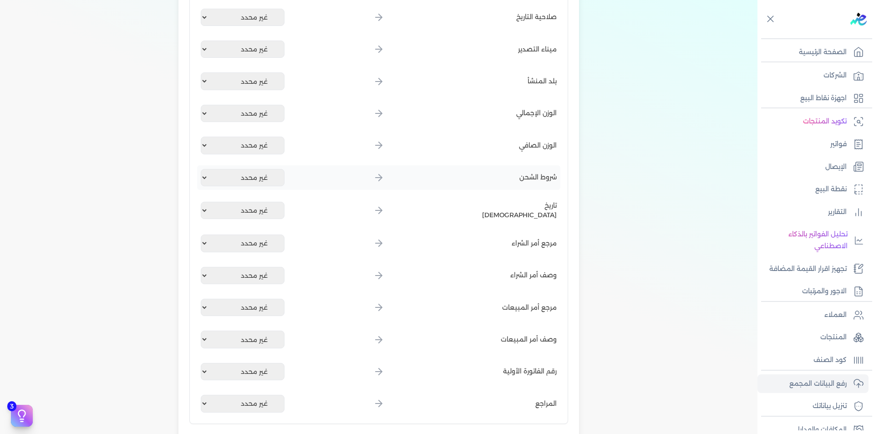
scroll to position [1062, 0]
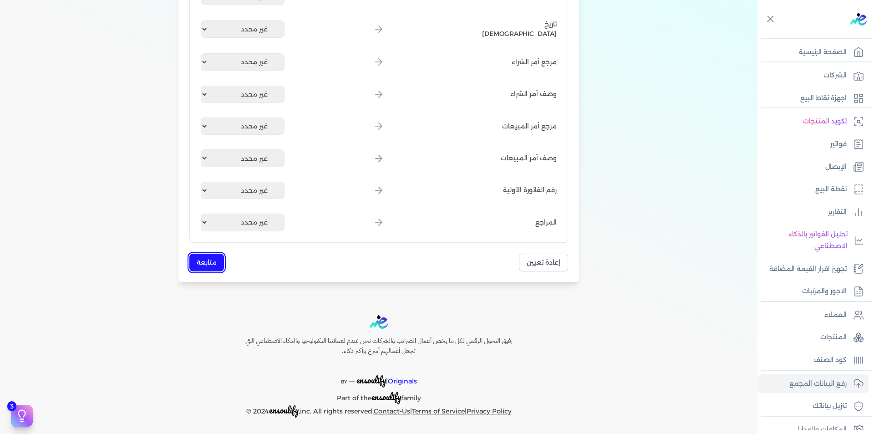
click at [199, 264] on button "متابعة" at bounding box center [206, 263] width 35 height 18
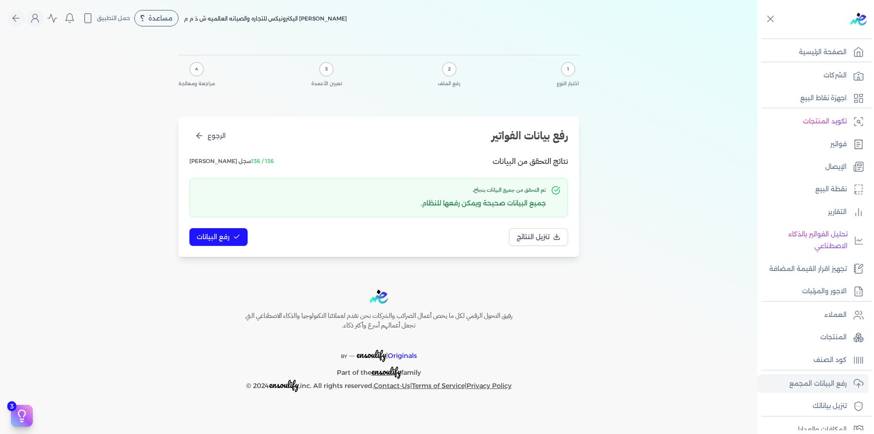
scroll to position [0, 0]
click at [223, 230] on button "رفع البيانات" at bounding box center [218, 237] width 58 height 18
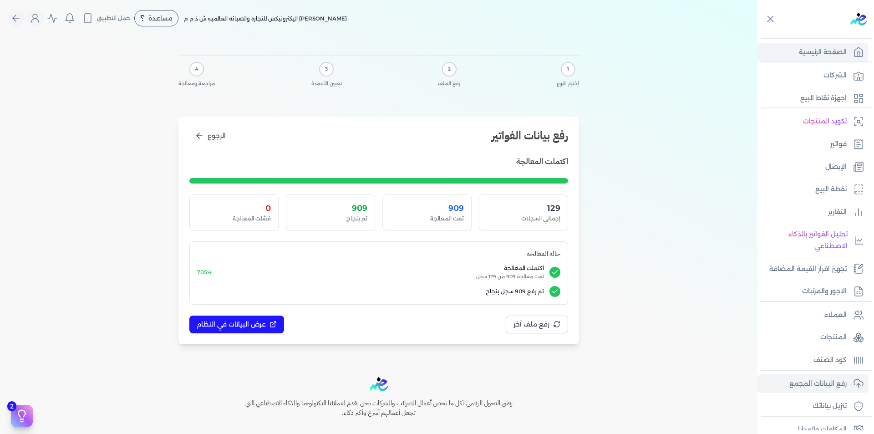
click at [829, 51] on p "الصفحة الرئيسية" at bounding box center [823, 52] width 48 height 12
